Goal: Task Accomplishment & Management: Use online tool/utility

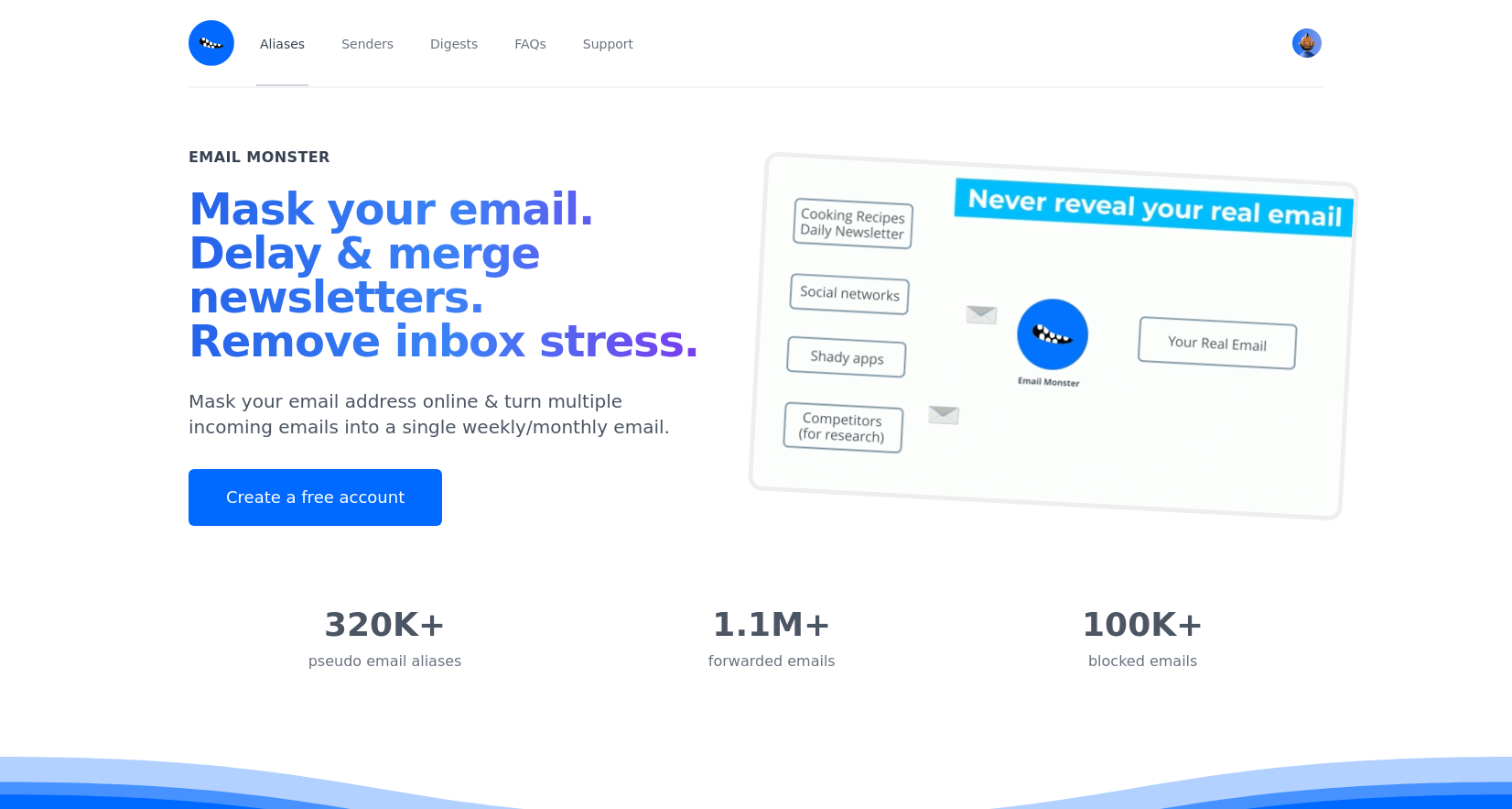
click at [300, 51] on link "Aliases" at bounding box center [282, 43] width 53 height 86
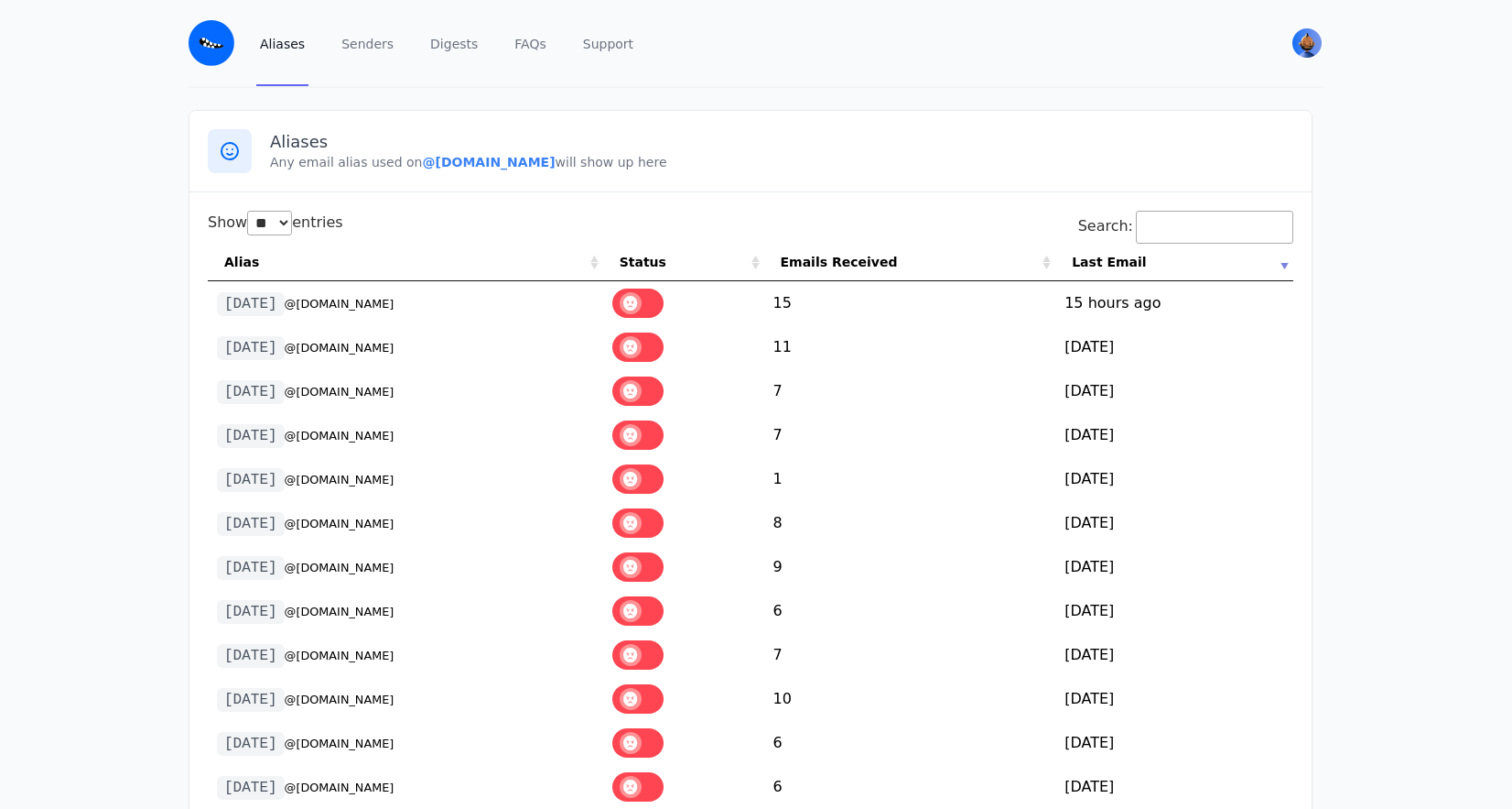
select select "**"
drag, startPoint x: 382, startPoint y: 304, endPoint x: 219, endPoint y: 290, distance: 163.6
click at [219, 290] on td "[DATE] @[DOMAIN_NAME]" at bounding box center [405, 303] width 396 height 44
copy td "[DATE] @[DOMAIN_NAME]"
drag, startPoint x: 372, startPoint y: 349, endPoint x: 225, endPoint y: 343, distance: 147.1
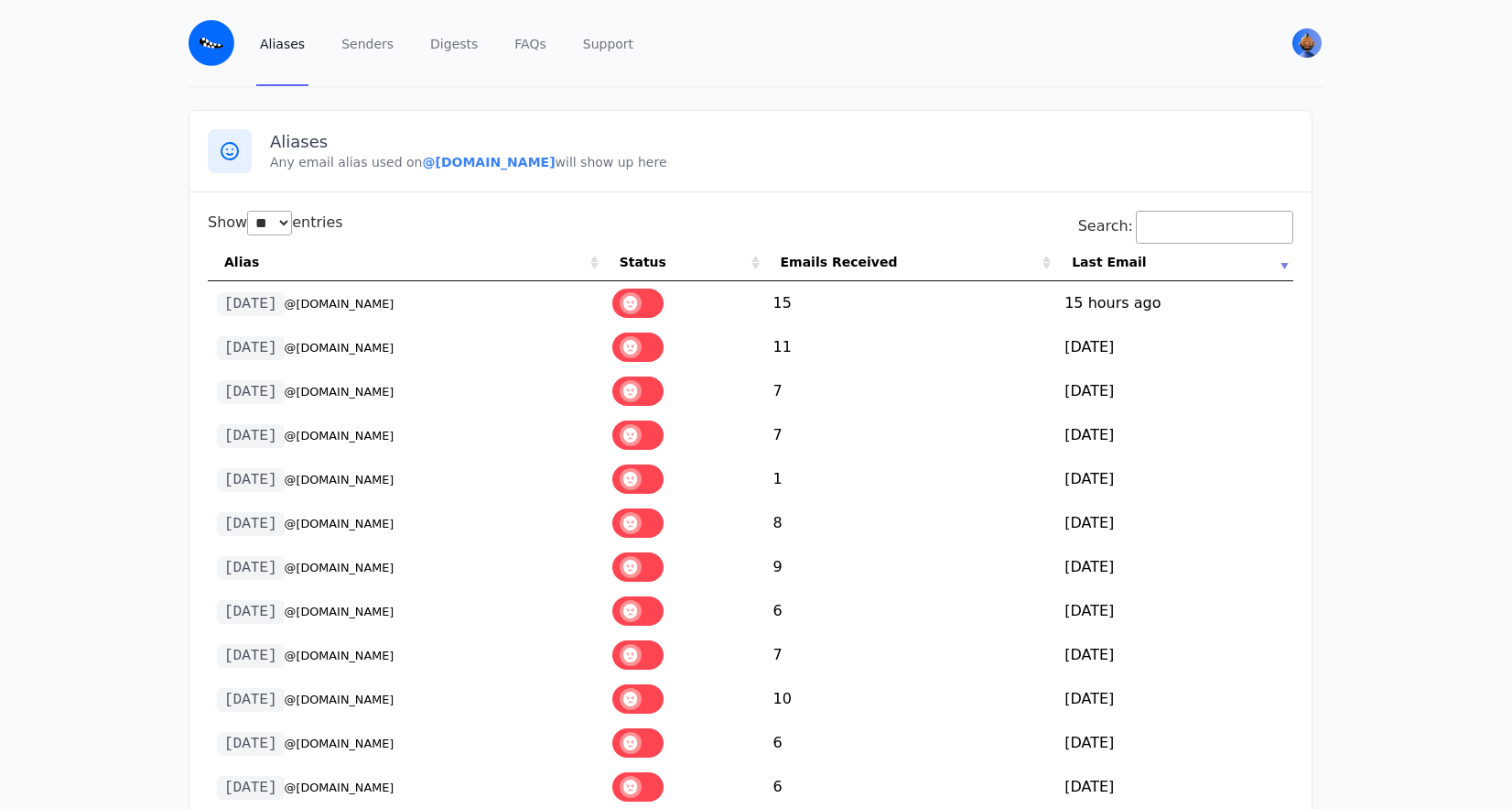
click at [225, 343] on td "[DATE] @[DOMAIN_NAME]" at bounding box center [405, 346] width 396 height 44
drag, startPoint x: 385, startPoint y: 304, endPoint x: 213, endPoint y: 302, distance: 172.0
click at [213, 302] on td "[DATE] @[DOMAIN_NAME]" at bounding box center [405, 303] width 396 height 44
copy td "[DATE] @[DOMAIN_NAME]"
